Goal: Book appointment/travel/reservation

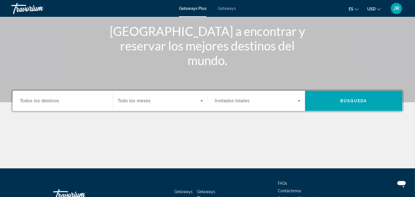
scroll to position [66, 0]
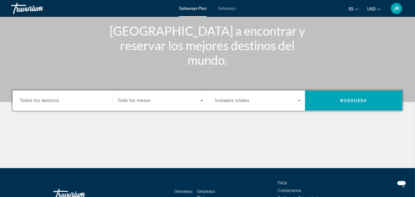
click at [66, 107] on div "Search widget" at bounding box center [63, 101] width 86 height 16
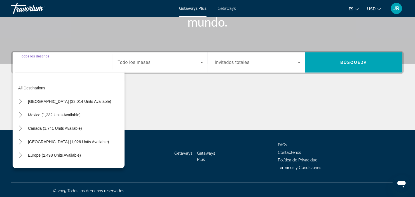
click at [72, 97] on span "Search widget" at bounding box center [69, 101] width 89 height 13
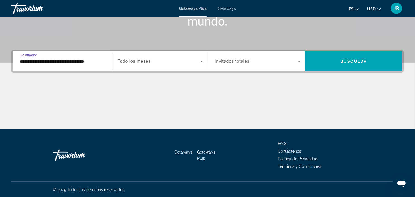
click at [86, 62] on input "**********" at bounding box center [63, 61] width 86 height 7
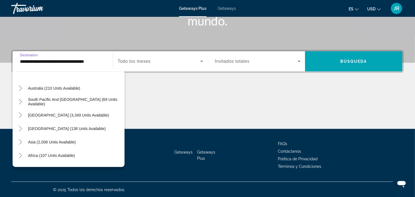
scroll to position [601, 0]
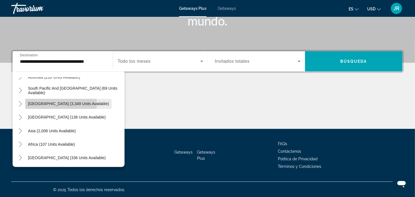
click at [59, 103] on span "South America (3,349 units available)" at bounding box center [68, 104] width 81 height 4
type input "**********"
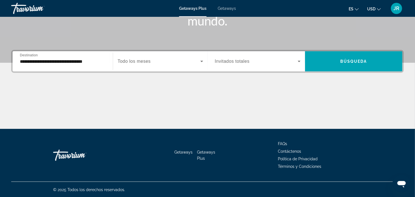
click at [132, 62] on span "Todo los meses" at bounding box center [134, 61] width 33 height 5
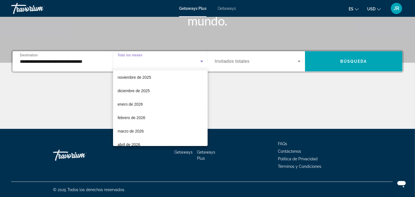
scroll to position [0, 0]
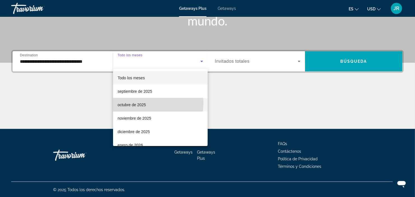
click at [147, 102] on mat-option "octubre de 2025" at bounding box center [160, 104] width 95 height 13
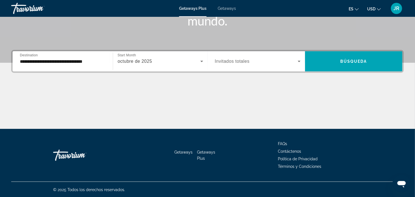
click at [225, 62] on span "Invitados totales" at bounding box center [232, 61] width 35 height 5
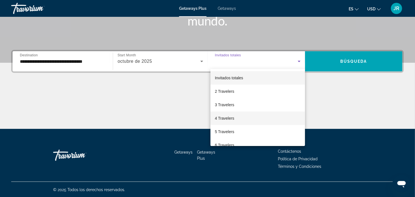
click at [226, 119] on span "4 Travelers" at bounding box center [224, 118] width 19 height 7
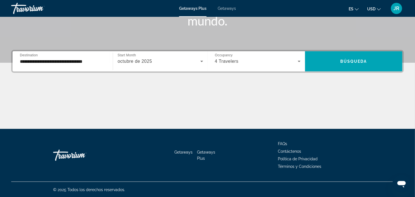
click at [298, 57] on div "4 Travelers" at bounding box center [258, 61] width 86 height 16
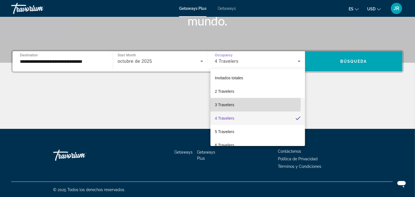
click at [227, 103] on span "3 Travelers" at bounding box center [224, 104] width 19 height 7
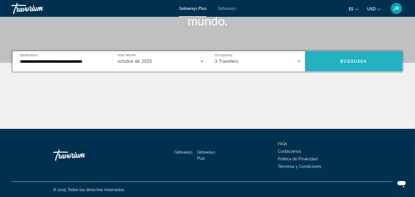
click at [326, 62] on span "Search widget" at bounding box center [353, 61] width 97 height 13
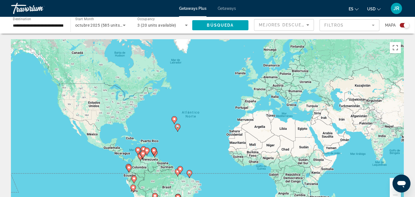
click at [232, 8] on span "Getaways" at bounding box center [227, 8] width 18 height 4
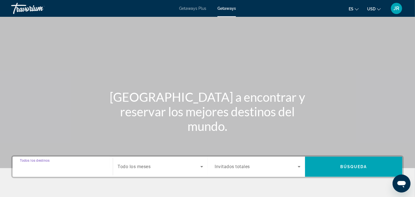
click at [79, 164] on input "Destination Todos los destinos" at bounding box center [63, 167] width 86 height 7
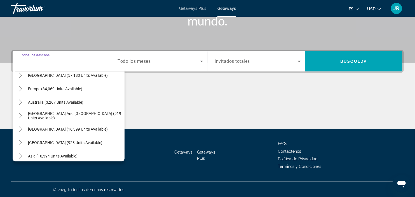
scroll to position [60, 0]
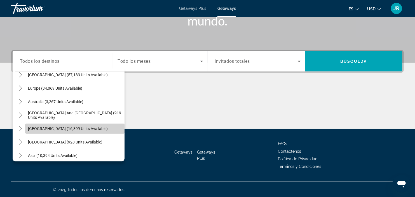
click at [75, 127] on span "South America (16,399 units available)" at bounding box center [68, 128] width 80 height 4
type input "**********"
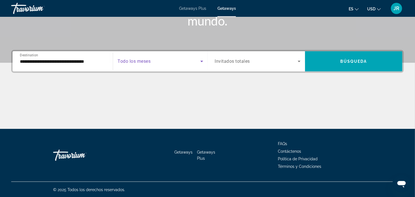
click at [194, 61] on span "Search widget" at bounding box center [159, 61] width 83 height 7
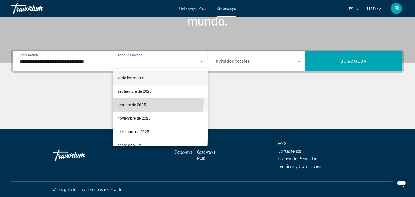
click at [149, 102] on mat-option "octubre de 2025" at bounding box center [160, 104] width 95 height 13
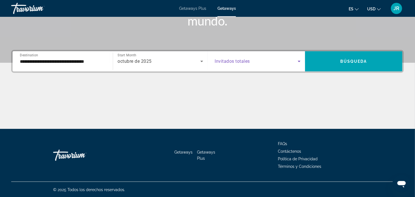
click at [295, 59] on span "Search widget" at bounding box center [256, 61] width 83 height 7
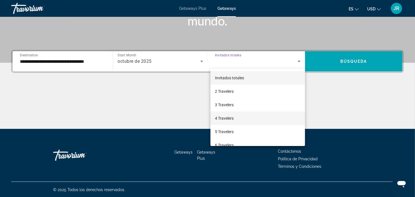
click at [228, 116] on span "4 Travelers" at bounding box center [224, 118] width 19 height 7
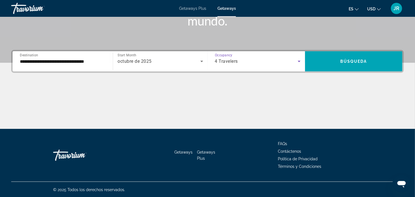
click at [300, 60] on icon "Search widget" at bounding box center [299, 61] width 7 height 7
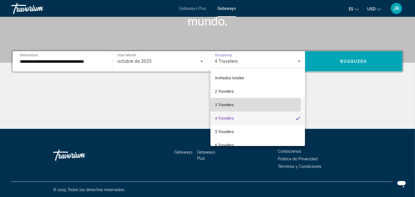
click at [225, 104] on span "3 Travelers" at bounding box center [224, 104] width 19 height 7
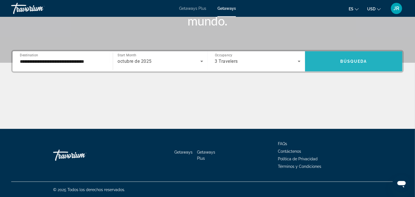
click at [336, 63] on span "Search widget" at bounding box center [353, 61] width 97 height 13
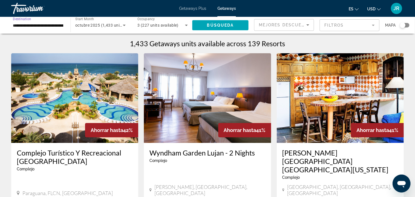
click at [52, 22] on input "**********" at bounding box center [38, 25] width 50 height 7
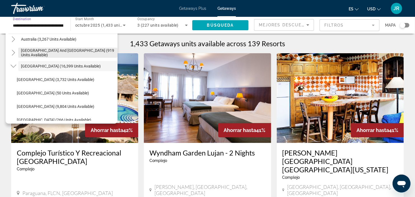
scroll to position [85, 0]
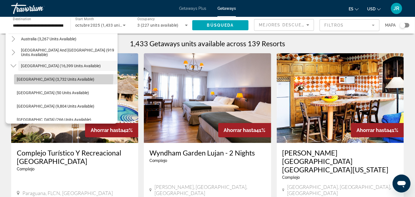
click at [57, 77] on span "Argentina (3,732 units available)" at bounding box center [56, 79] width 78 height 4
type input "**********"
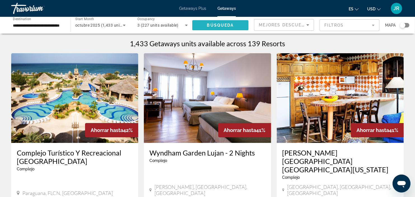
click at [216, 24] on span "Búsqueda" at bounding box center [220, 25] width 27 height 4
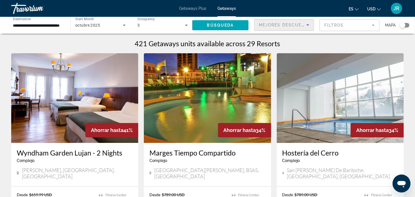
click at [308, 25] on icon "Sort by" at bounding box center [308, 24] width 3 height 1
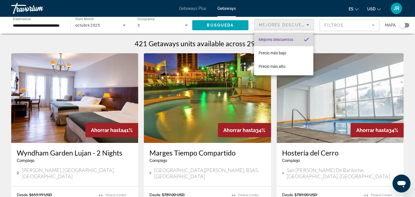
click at [282, 40] on span "Mejores descuentos" at bounding box center [276, 39] width 35 height 4
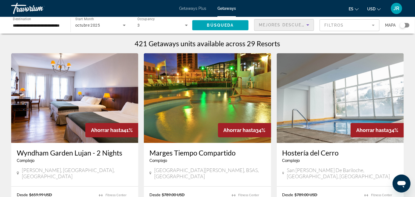
click at [306, 26] on icon "Sort by" at bounding box center [308, 25] width 7 height 7
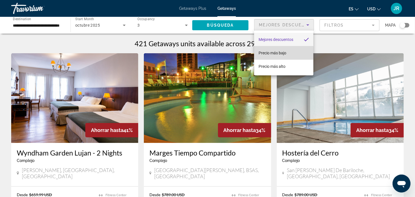
click at [283, 54] on span "Precio más bajo" at bounding box center [273, 53] width 28 height 4
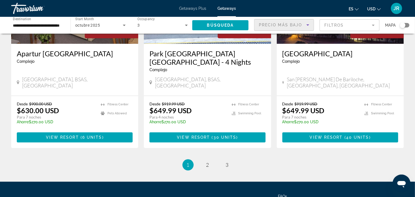
scroll to position [689, 0]
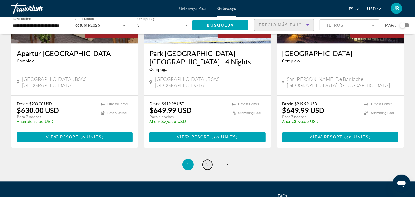
click at [208, 161] on span "2" at bounding box center [207, 164] width 3 height 6
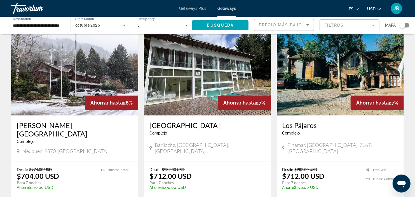
scroll to position [21, 0]
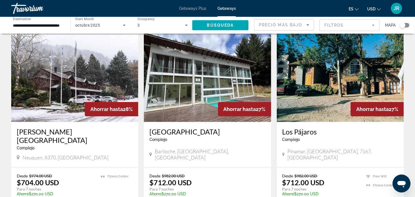
click at [262, 114] on div "Ahorrar hasta 27%" at bounding box center [244, 109] width 53 height 14
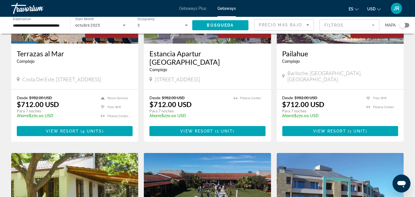
scroll to position [300, 0]
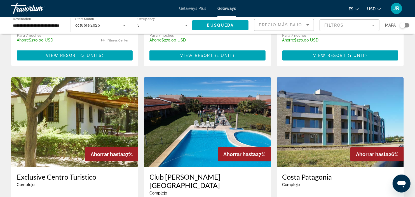
click at [255, 147] on div "Ahorrar hasta 27%" at bounding box center [244, 154] width 53 height 14
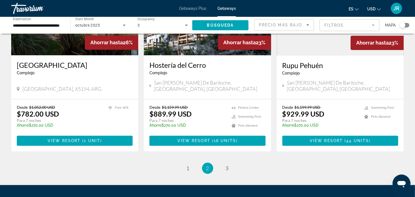
scroll to position [691, 0]
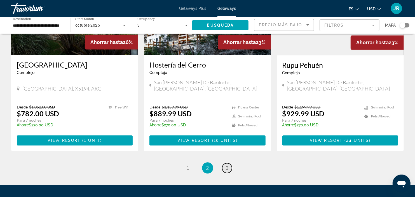
click at [229, 163] on link "page 3" at bounding box center [227, 168] width 10 height 10
